Goal: Book appointment/travel/reservation

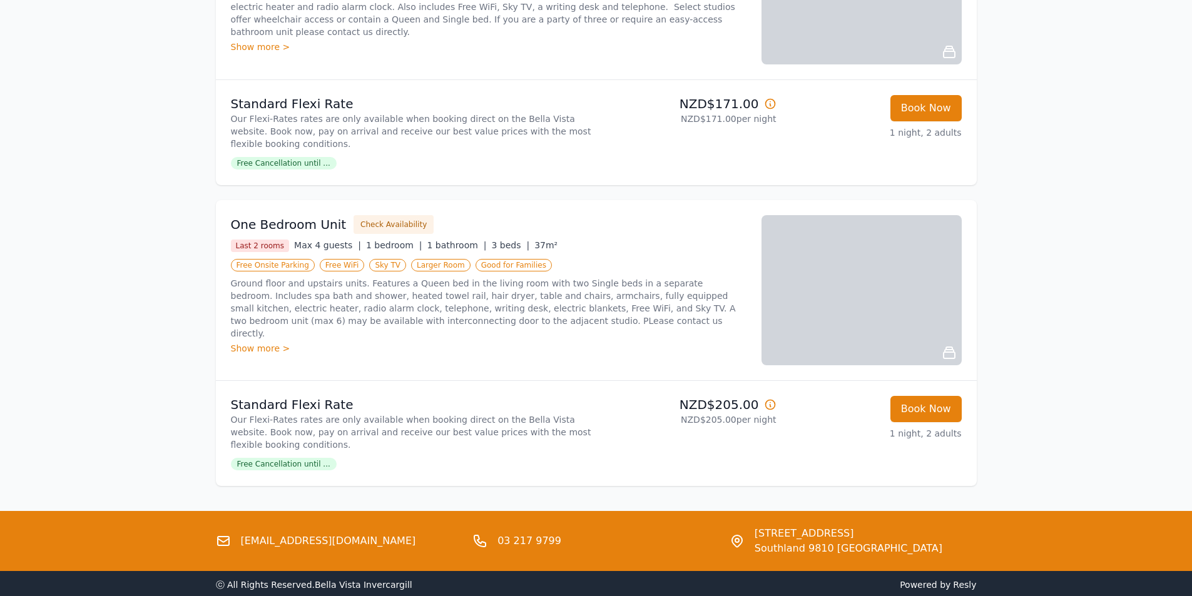
scroll to position [489, 0]
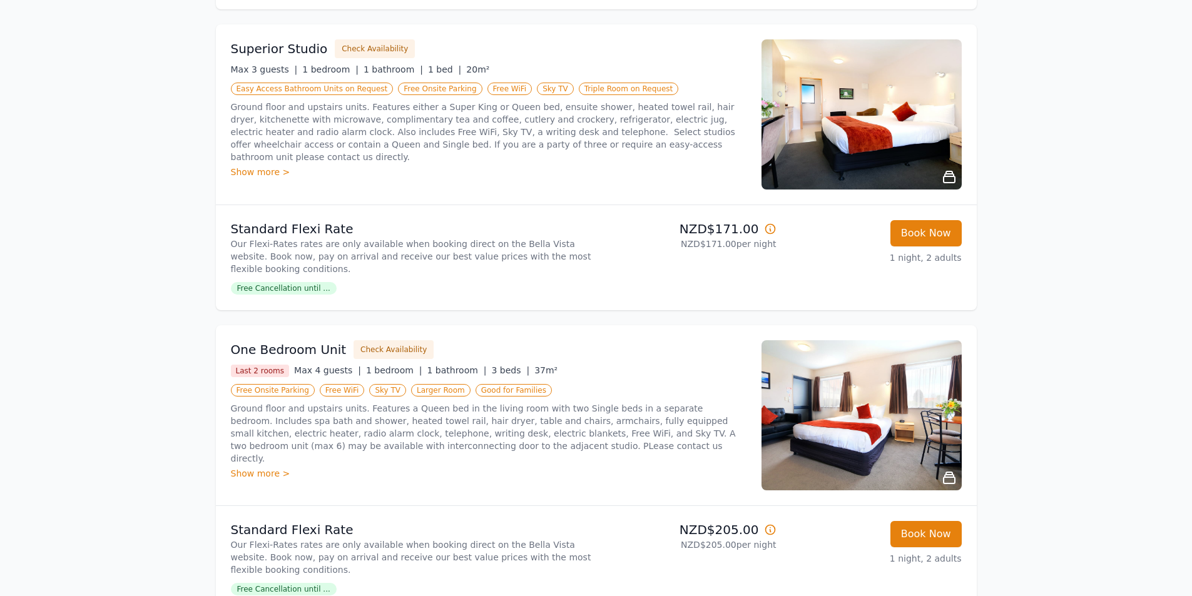
click at [842, 143] on img at bounding box center [861, 114] width 200 height 150
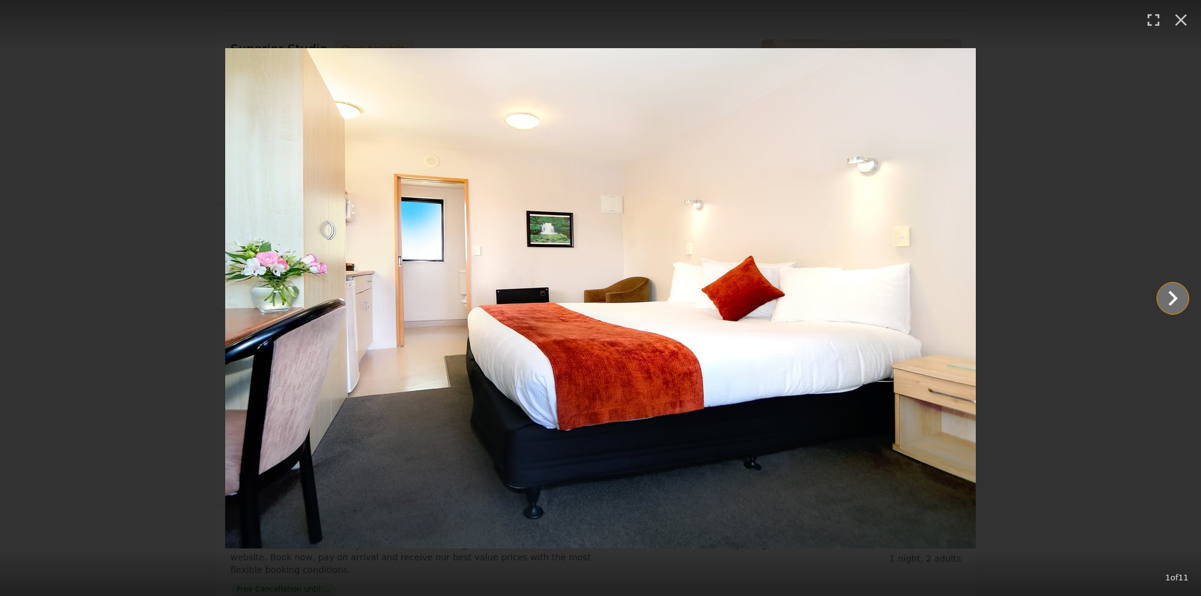
click at [1175, 295] on icon "Show slide 2 of 11" at bounding box center [1173, 298] width 30 height 30
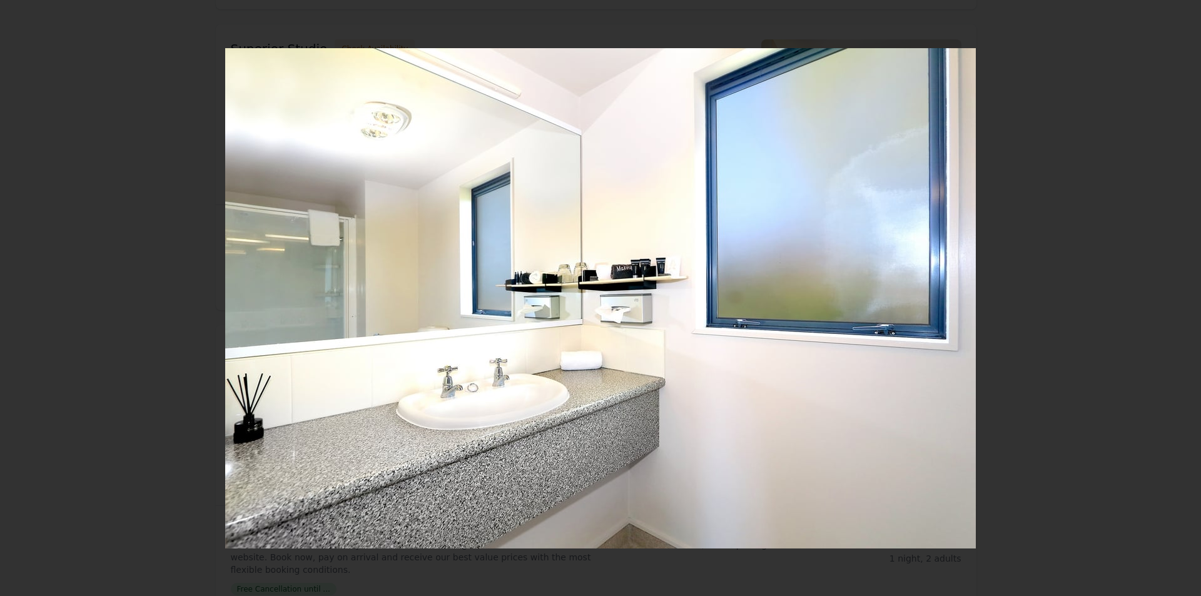
click at [1175, 295] on icon "Show slide 3 of 11" at bounding box center [1173, 298] width 30 height 30
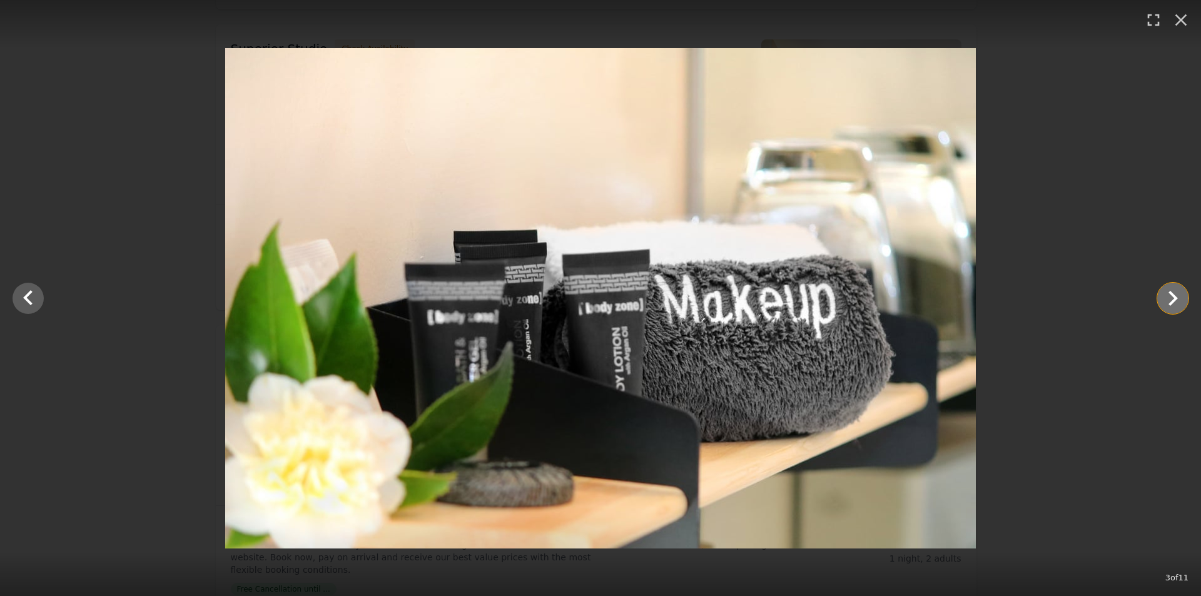
click at [1175, 295] on icon "Show slide 4 of 11" at bounding box center [1173, 298] width 30 height 30
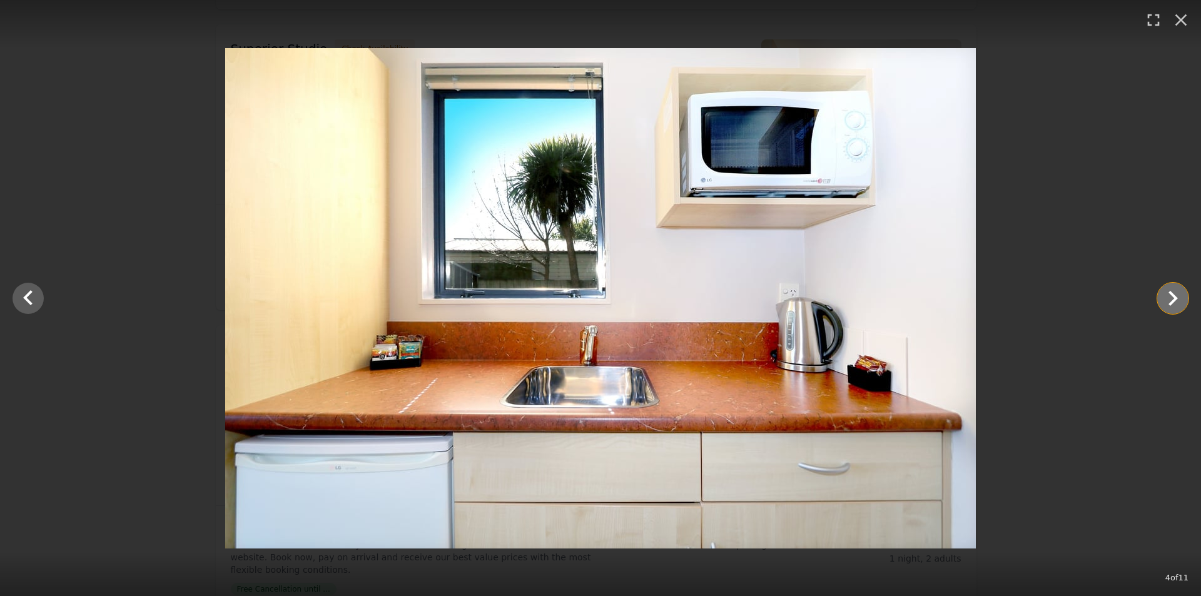
click at [1175, 295] on icon "Show slide 5 of 11" at bounding box center [1173, 298] width 30 height 30
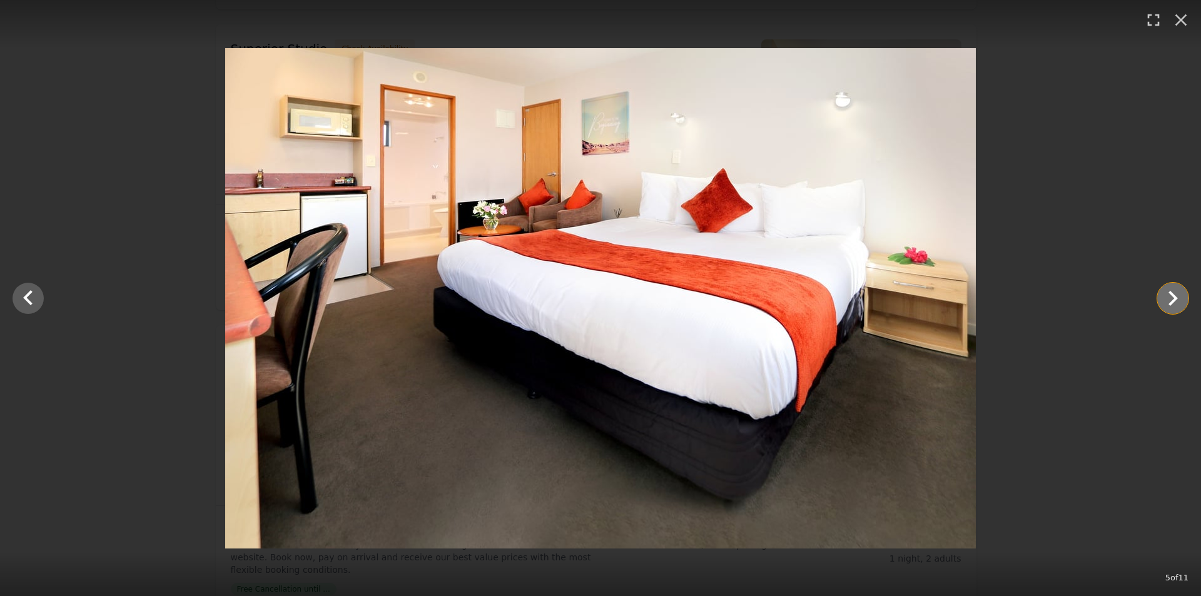
click at [1175, 295] on icon "Show slide 6 of 11" at bounding box center [1173, 298] width 30 height 30
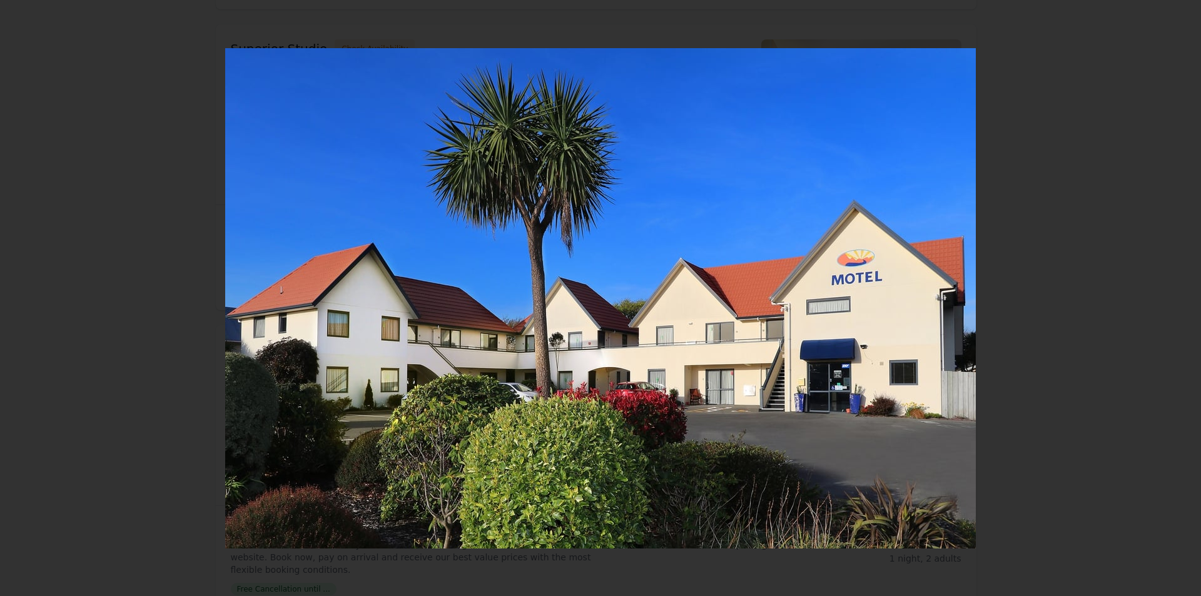
click at [1175, 295] on icon "Show slide 7 of 11" at bounding box center [1173, 298] width 30 height 30
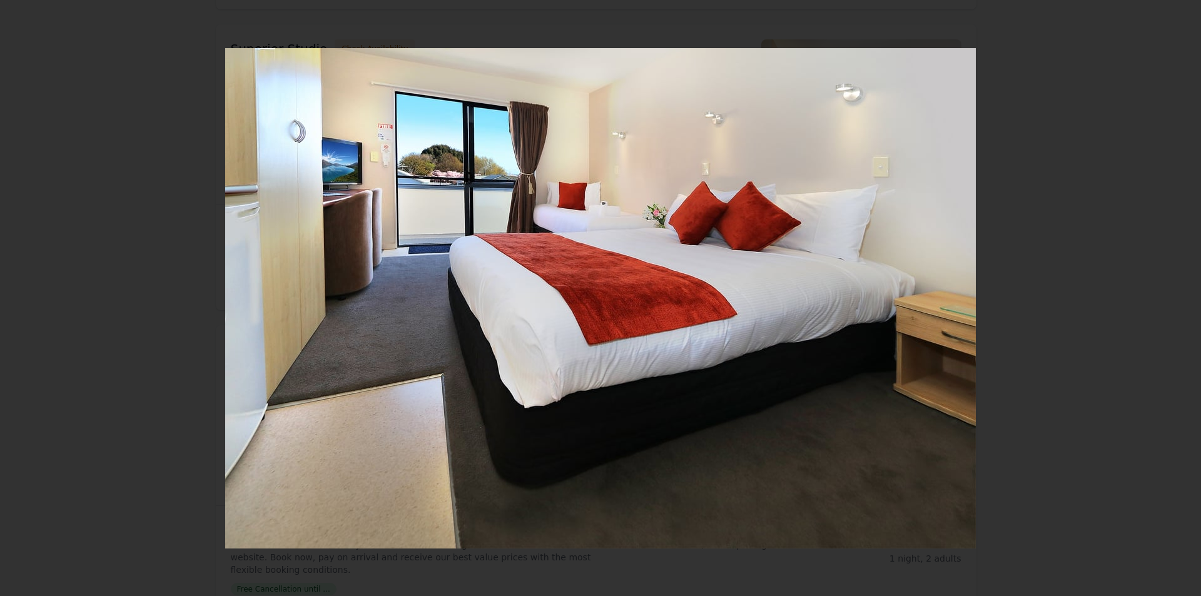
click at [1175, 295] on icon "Show slide 8 of 11" at bounding box center [1173, 298] width 30 height 30
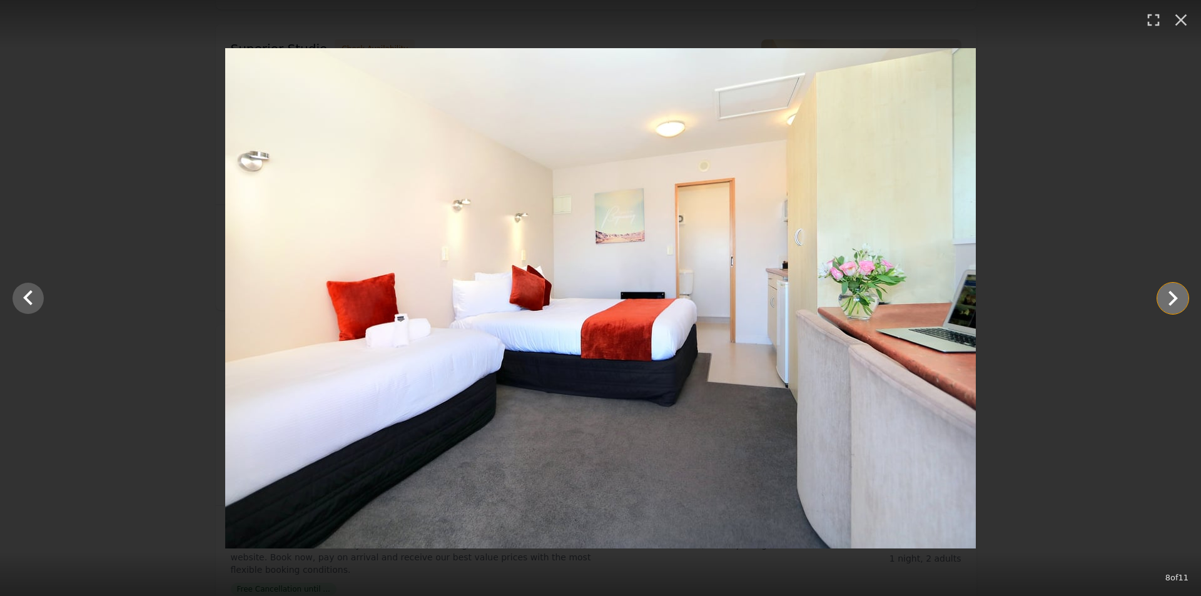
click at [1175, 295] on icon "Show slide 9 of 11" at bounding box center [1173, 298] width 30 height 30
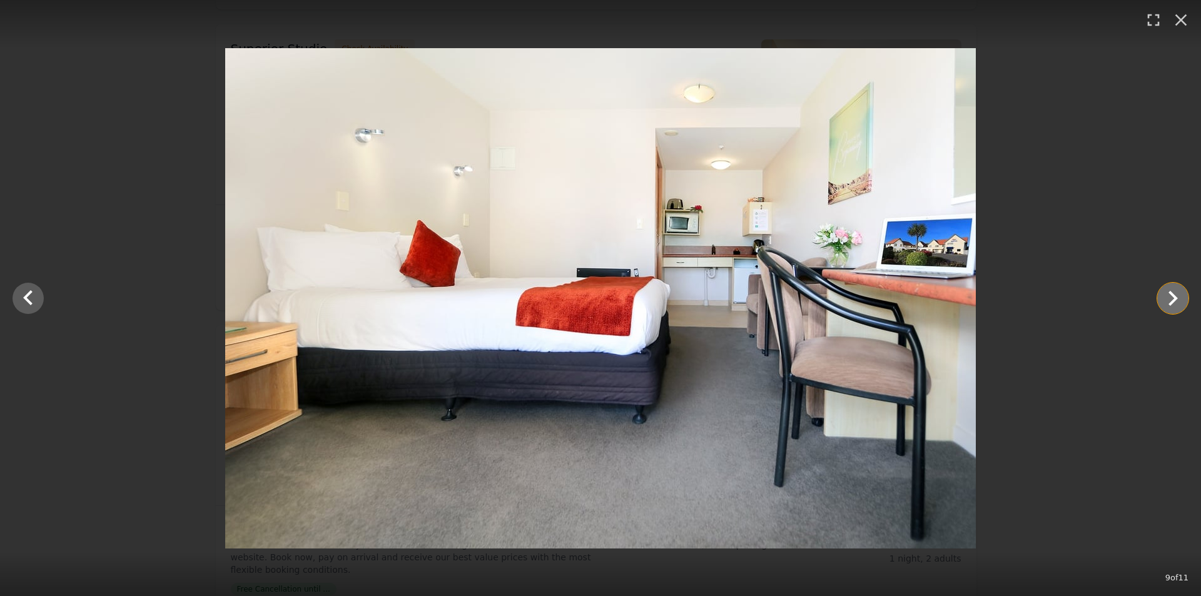
click at [1175, 295] on icon "Show slide 10 of 11" at bounding box center [1173, 298] width 30 height 30
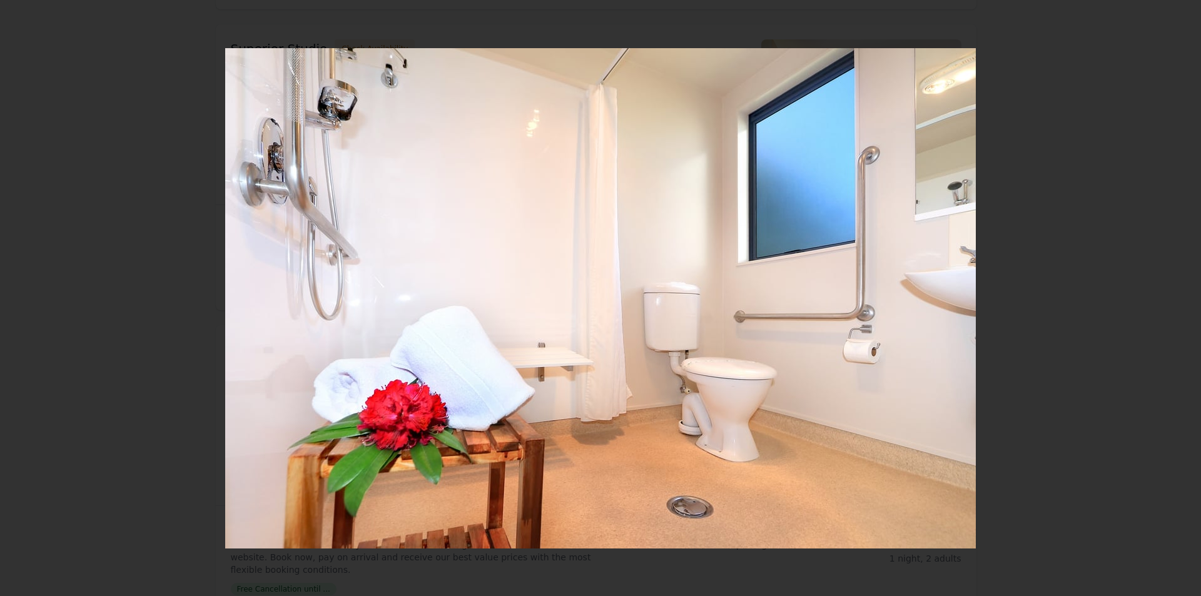
click at [1175, 295] on icon "Show slide 11 of 11" at bounding box center [1173, 298] width 30 height 30
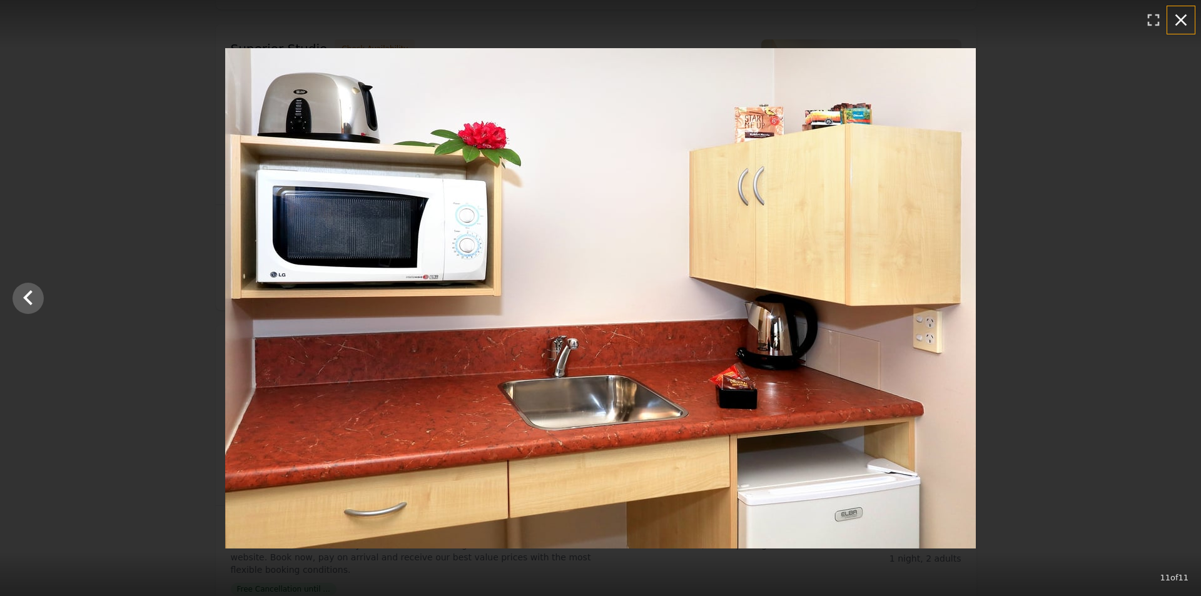
click at [1178, 18] on icon "button" at bounding box center [1181, 20] width 12 height 12
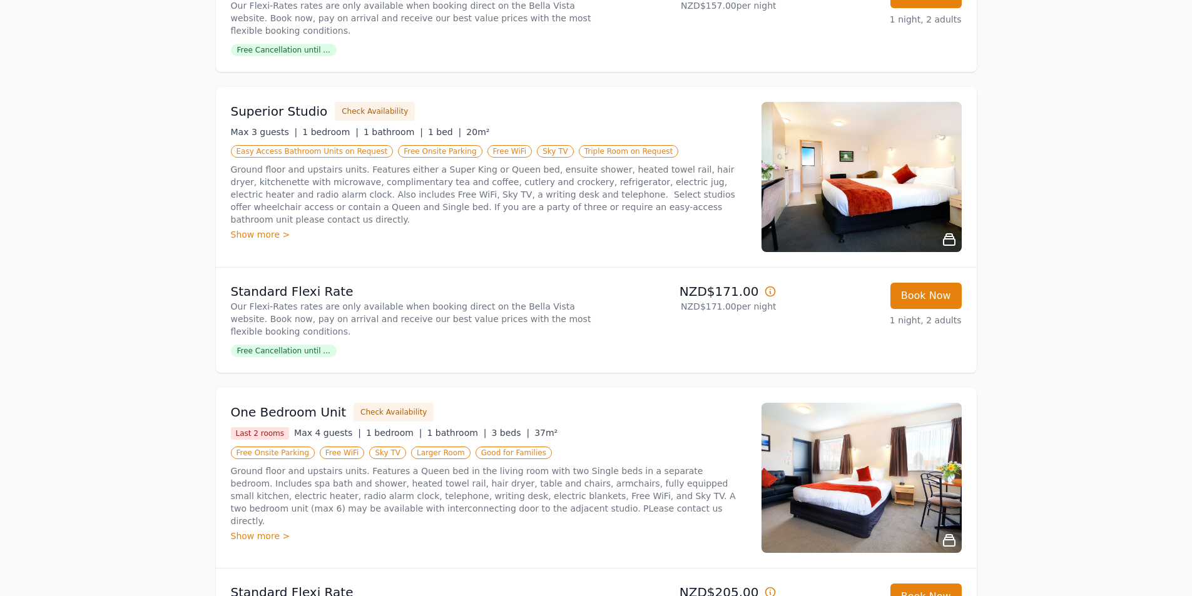
scroll to position [677, 0]
